Goal: Use online tool/utility: Use online tool/utility

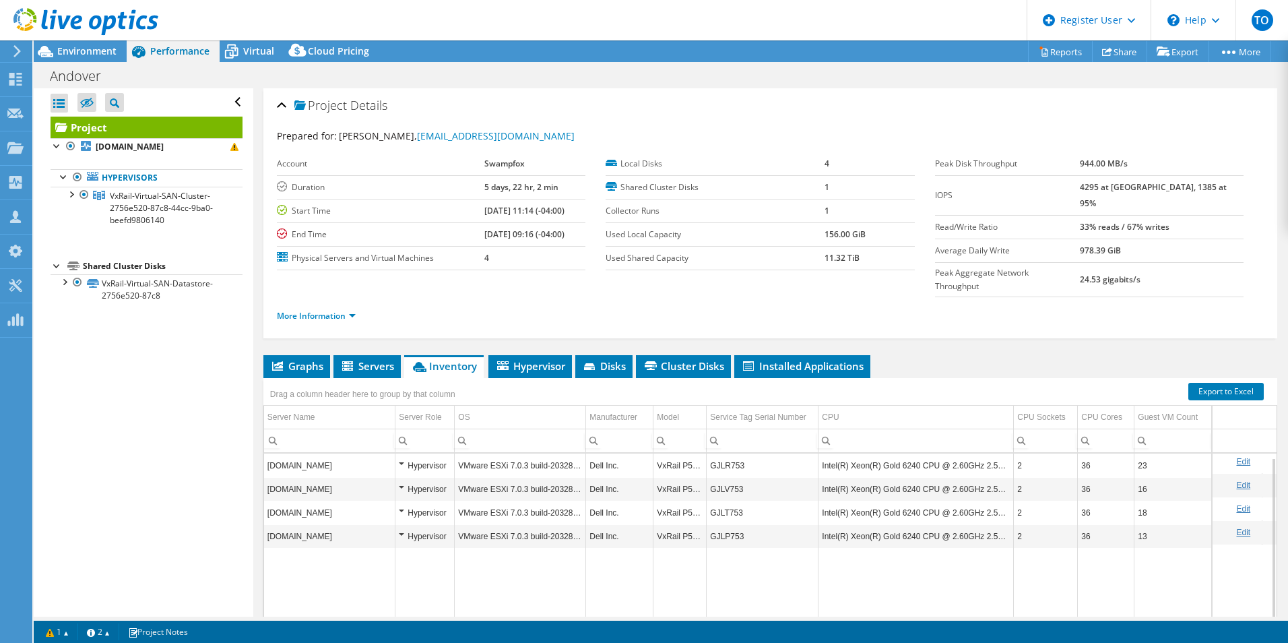
select select "USD"
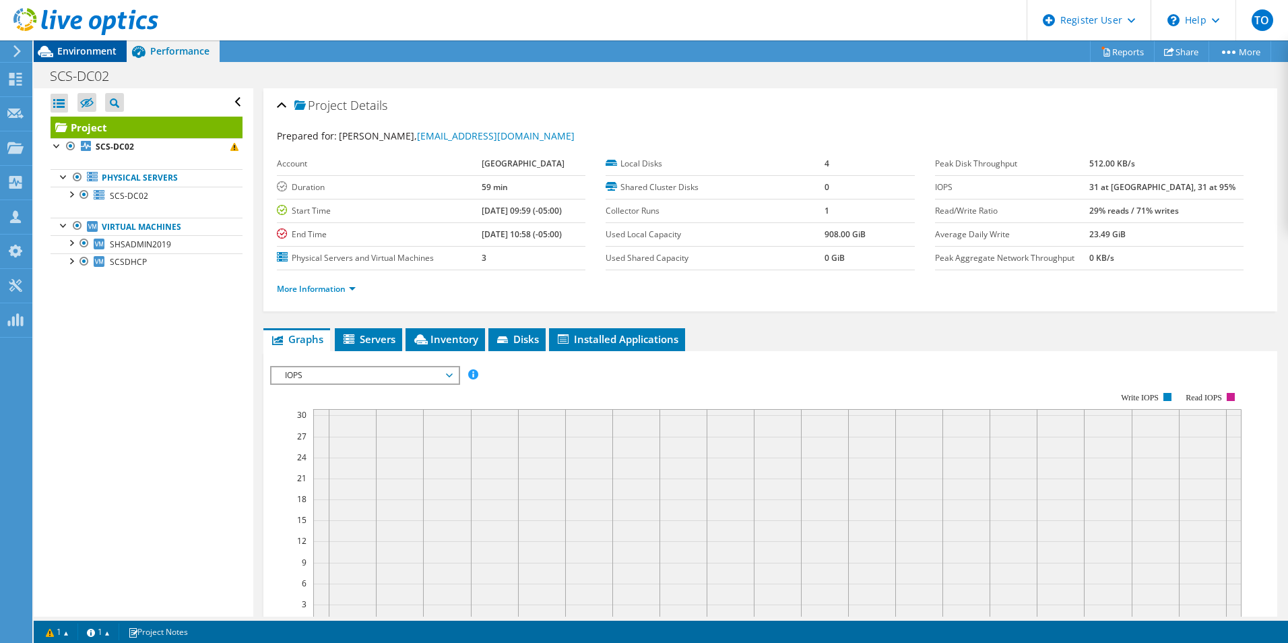
click at [100, 55] on span "Environment" at bounding box center [86, 50] width 59 height 13
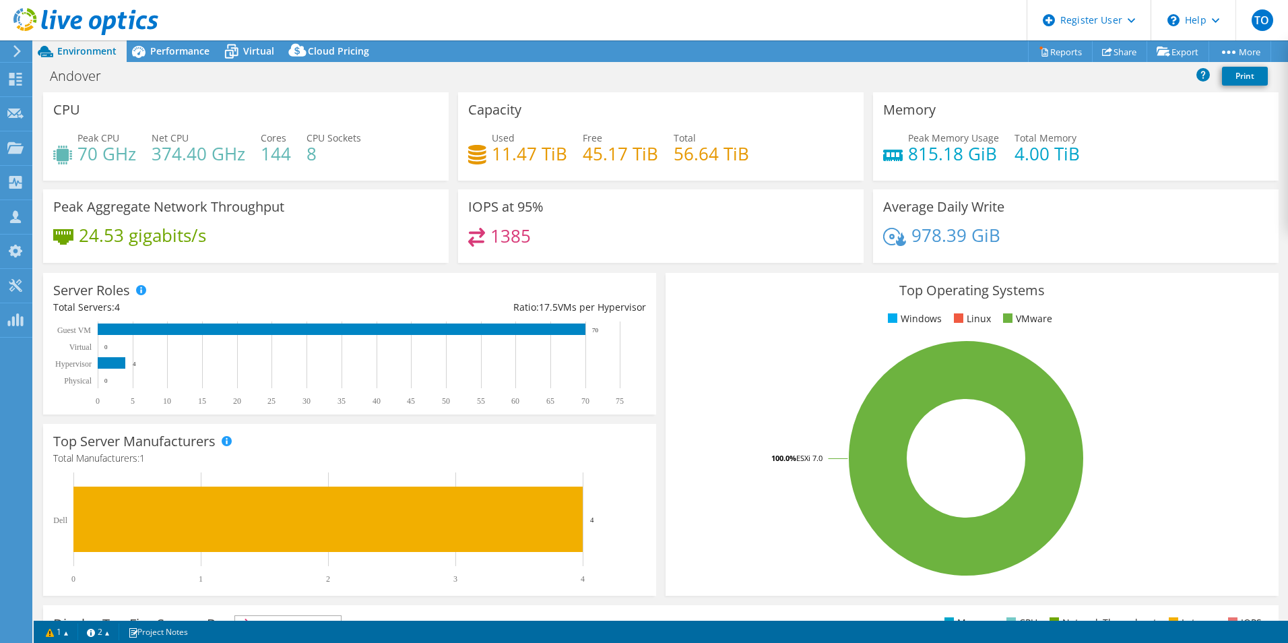
select select "USD"
